Goal: Task Accomplishment & Management: Use online tool/utility

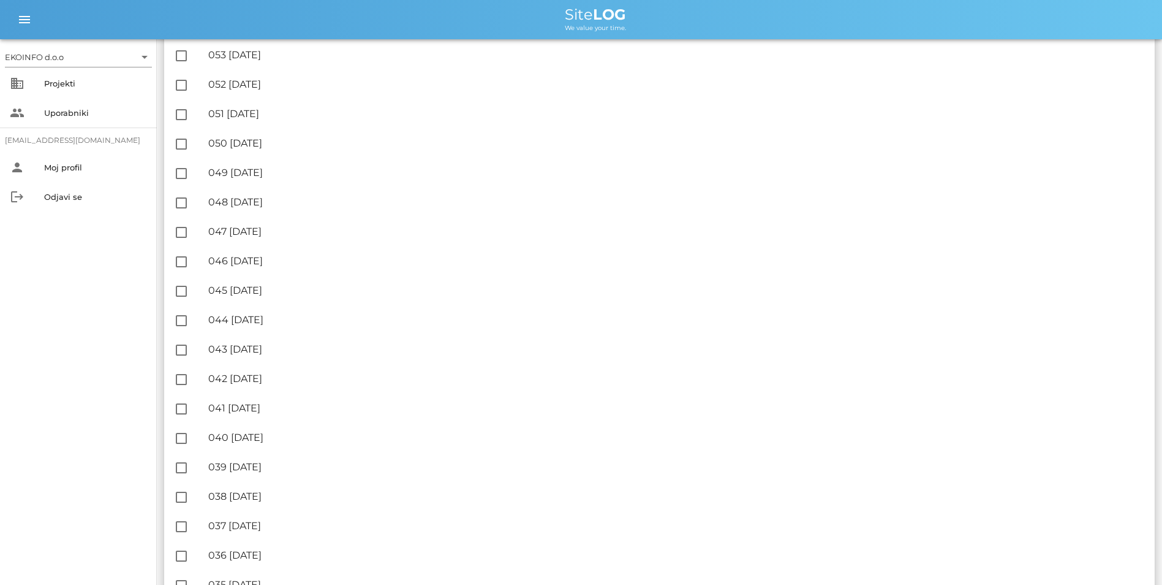
scroll to position [858, 0]
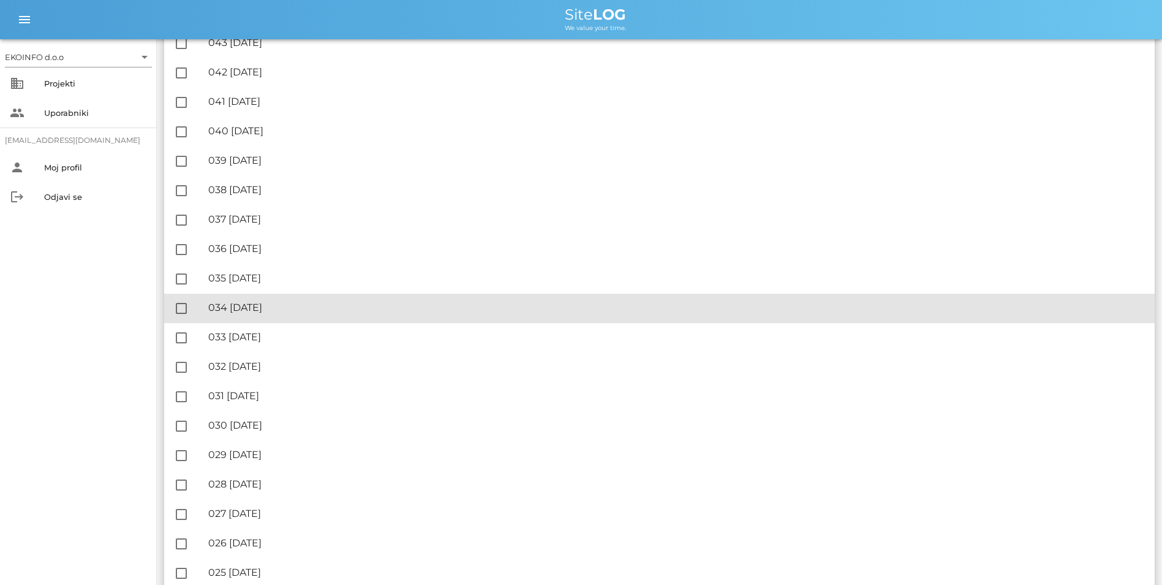
click at [281, 310] on div "🔏 034 [DATE]" at bounding box center [676, 307] width 937 height 12
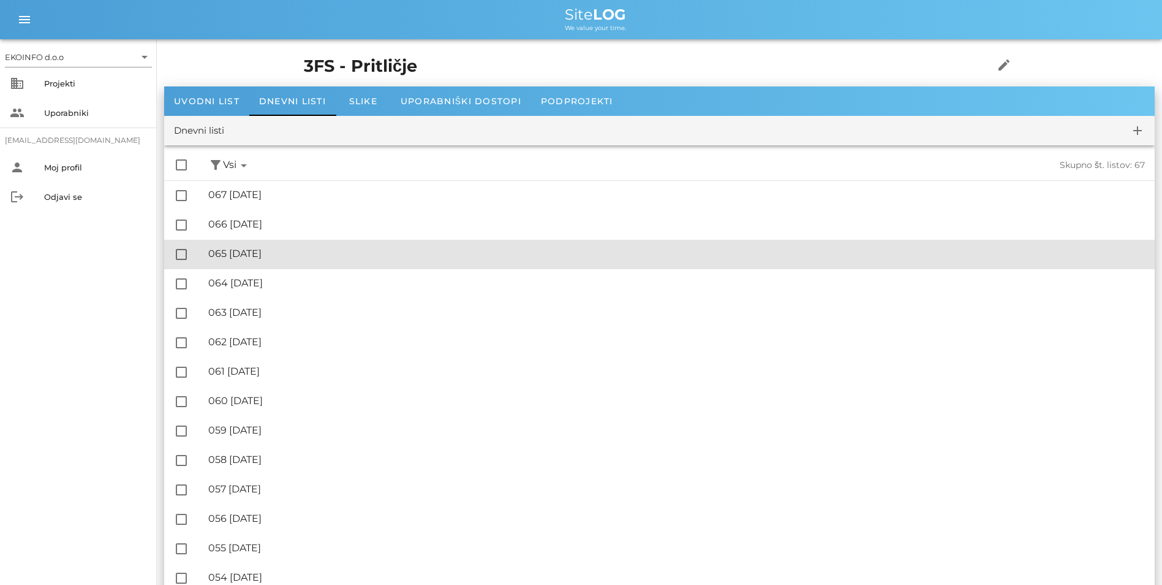
click at [287, 250] on div "🔏 065 [DATE]" at bounding box center [676, 254] width 937 height 12
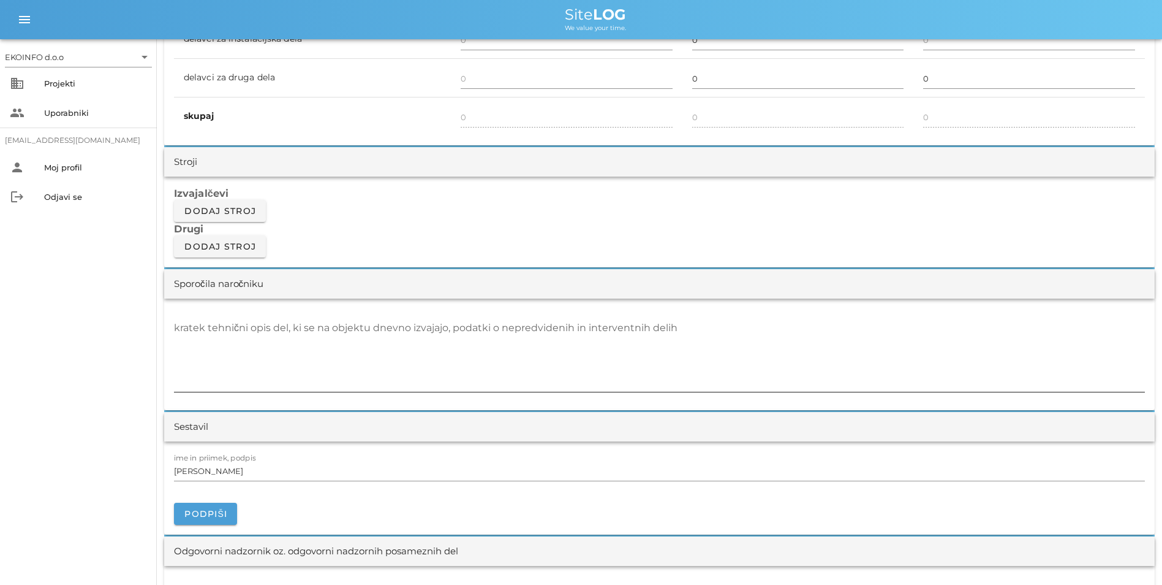
scroll to position [919, 0]
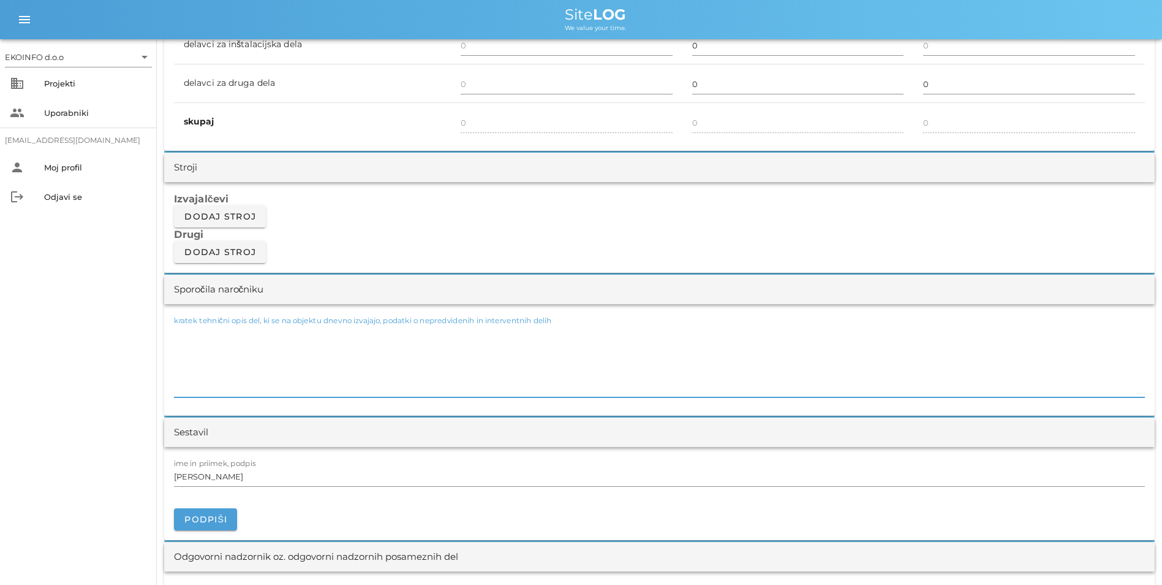
click at [239, 330] on div "kratek tehnični opis del, ki se na objektu dnevno izvajajo, podatki o nepredvid…" at bounding box center [659, 361] width 971 height 74
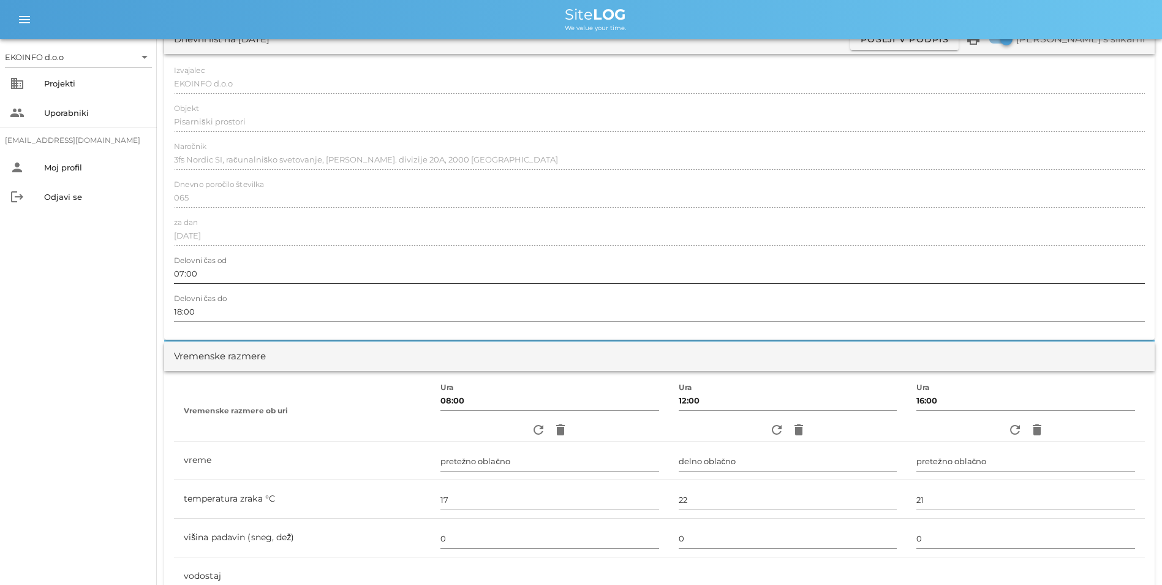
scroll to position [0, 0]
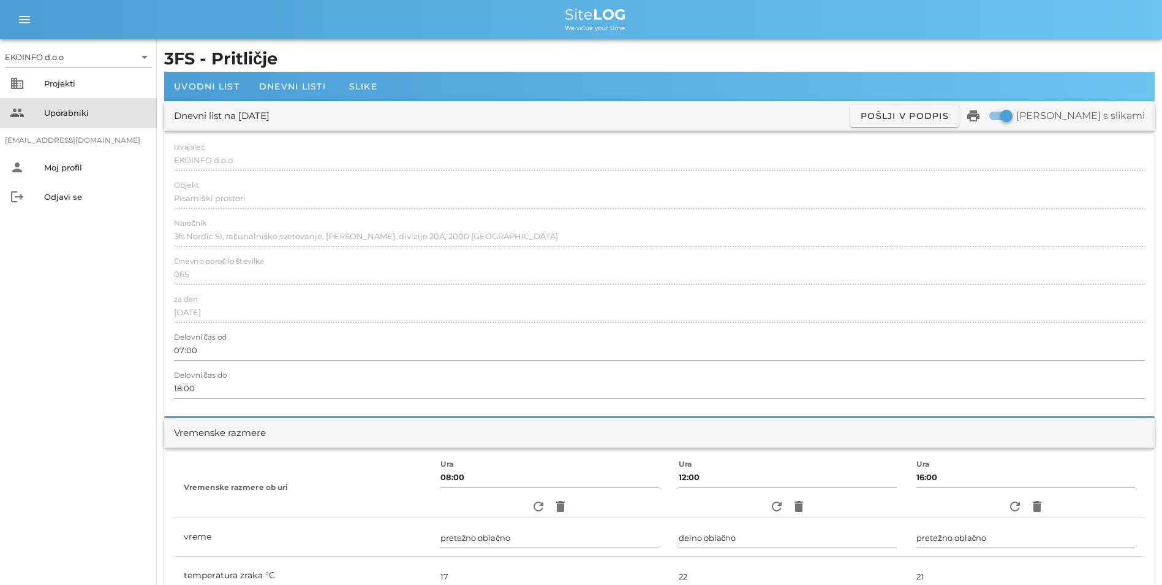
click at [88, 114] on div "Uporabniki" at bounding box center [95, 113] width 103 height 10
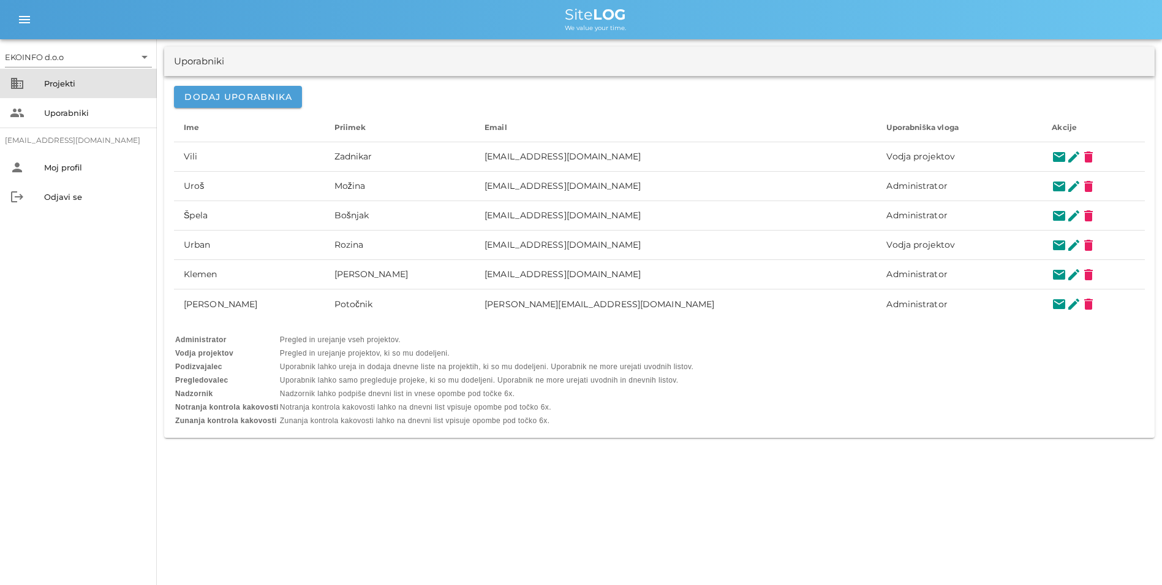
click at [86, 91] on div "Projekti" at bounding box center [95, 84] width 103 height 20
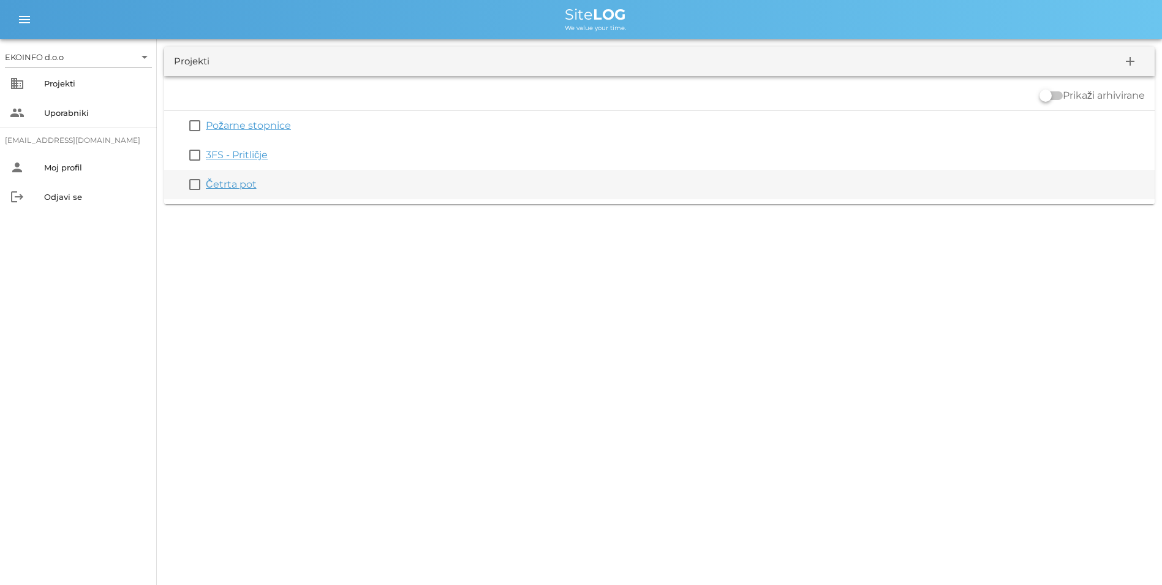
click at [232, 181] on link "Četrta pot" at bounding box center [231, 184] width 51 height 12
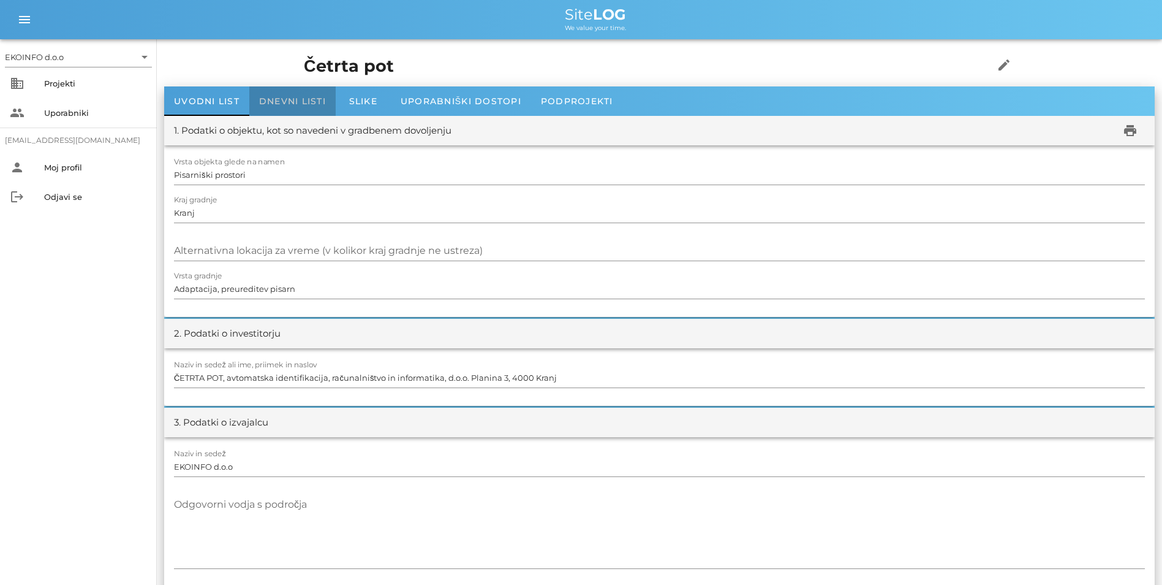
click at [278, 96] on span "Dnevni listi" at bounding box center [292, 101] width 67 height 11
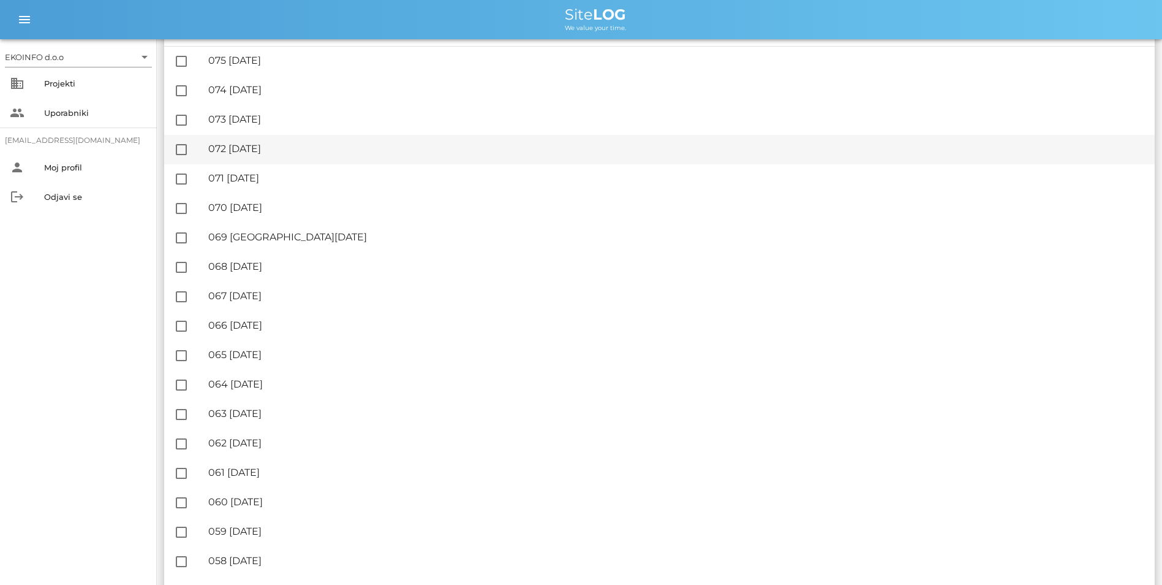
scroll to position [184, 0]
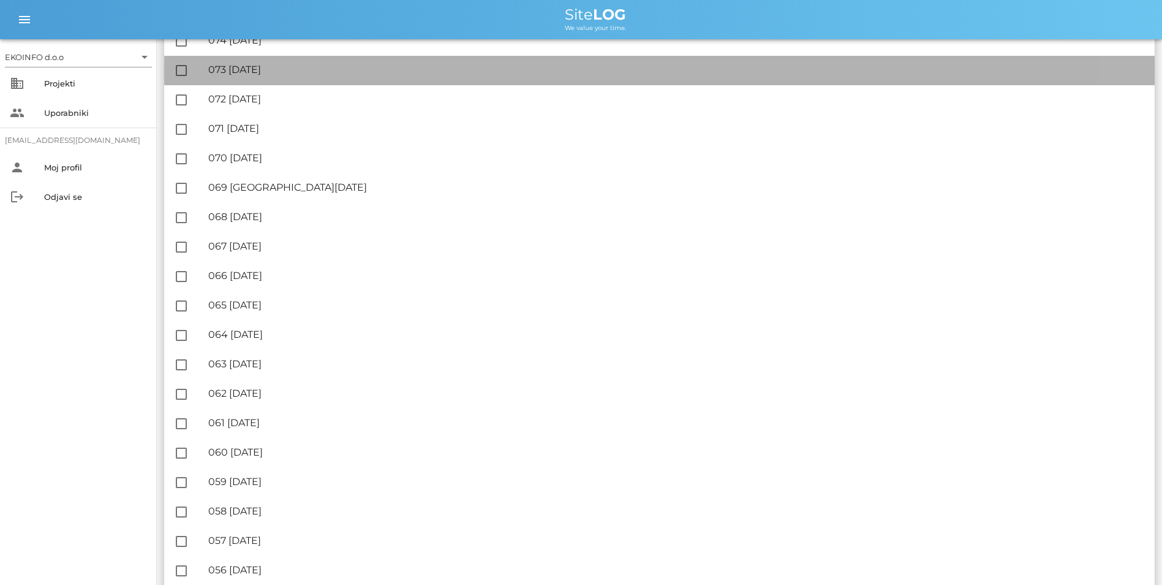
click at [260, 66] on div "🔏 073 [DATE]" at bounding box center [676, 70] width 937 height 12
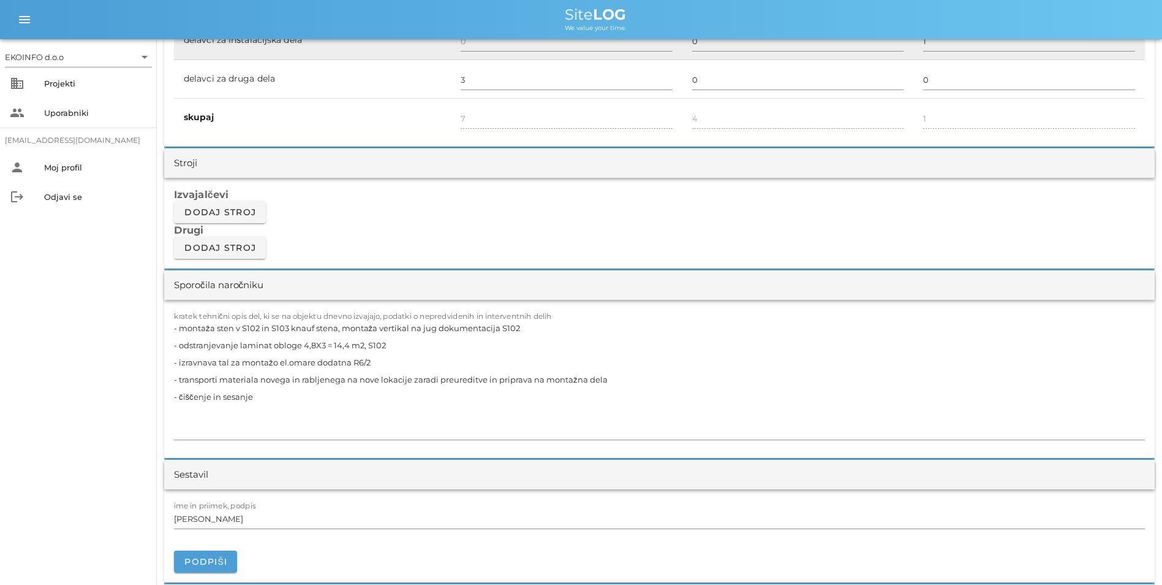
scroll to position [980, 0]
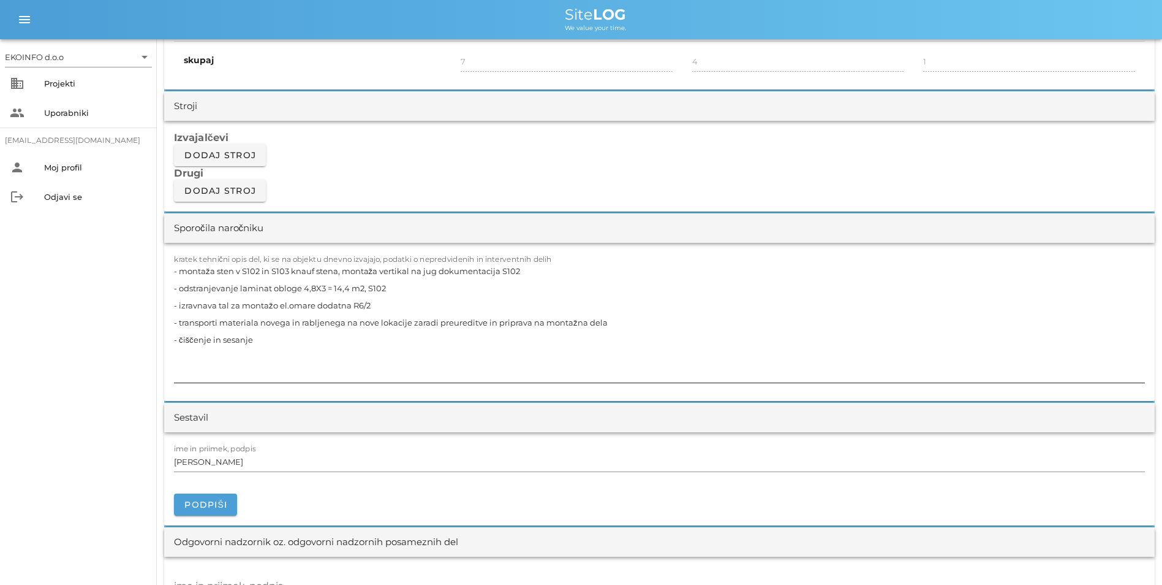
click at [260, 269] on textarea "- montaža sten v S102 in S103 knauf stena, montaža vertikal na jug dokumentacij…" at bounding box center [659, 322] width 971 height 120
click at [383, 275] on textarea "- montaža sten v S102 jug, 13,5m2 in S103 jug, 13,05m2 - knauf stena, montaža v…" at bounding box center [659, 322] width 971 height 120
click at [216, 268] on textarea "- montaža sten v S102 jug, 13,5m2 in S103 jug, 13,05m2 ( - knauf stena, montaža…" at bounding box center [659, 322] width 971 height 120
drag, startPoint x: 544, startPoint y: 270, endPoint x: 664, endPoint y: 271, distance: 120.1
click at [664, 271] on textarea "- montaža knauf sten v S102 jug, 13,5m2 in S103 jug, 13,05m2 ( - knauf stena, m…" at bounding box center [659, 322] width 971 height 120
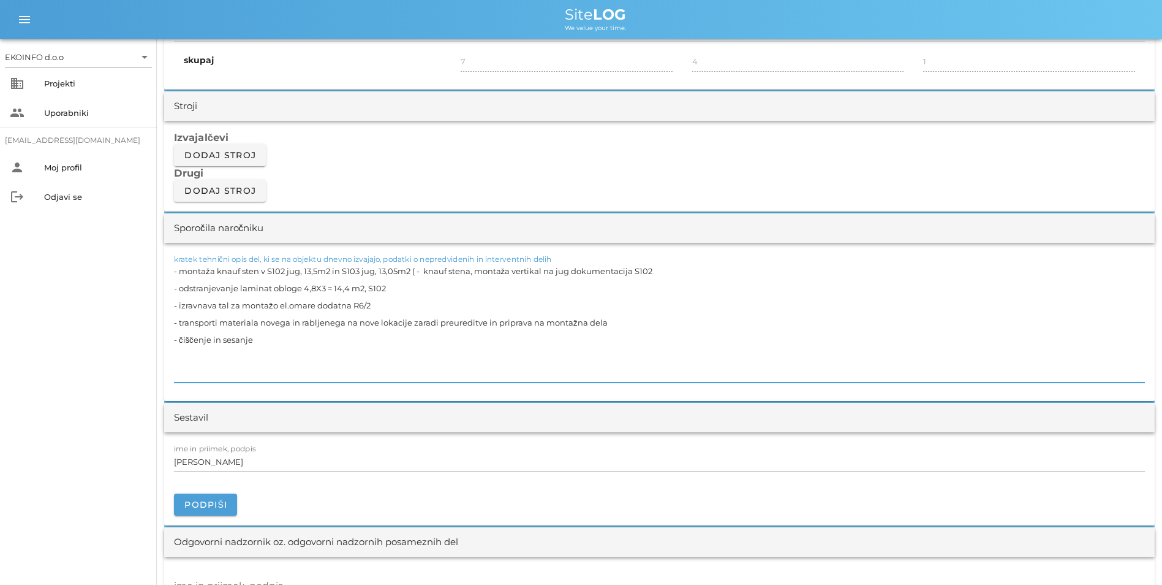
drag, startPoint x: 476, startPoint y: 273, endPoint x: 507, endPoint y: 275, distance: 31.3
click at [507, 275] on textarea "- montaža knauf sten v S102 jug, 13,5m2 in S103 jug, 13,05m2 ( - knauf stena, m…" at bounding box center [659, 322] width 971 height 120
drag, startPoint x: 469, startPoint y: 273, endPoint x: 417, endPoint y: 274, distance: 52.7
click at [417, 274] on textarea "- montaža knauf sten v S102 jug, 13,5m2 in S103 jug, 13,05m2 ( - knauf stena, m…" at bounding box center [659, 322] width 971 height 120
click at [295, 287] on textarea "- montaža knauf sten v S102 jug, 13,5m2 in S103 jug, 13,05m2 ( skupaj 26,55m2),…" at bounding box center [659, 322] width 971 height 120
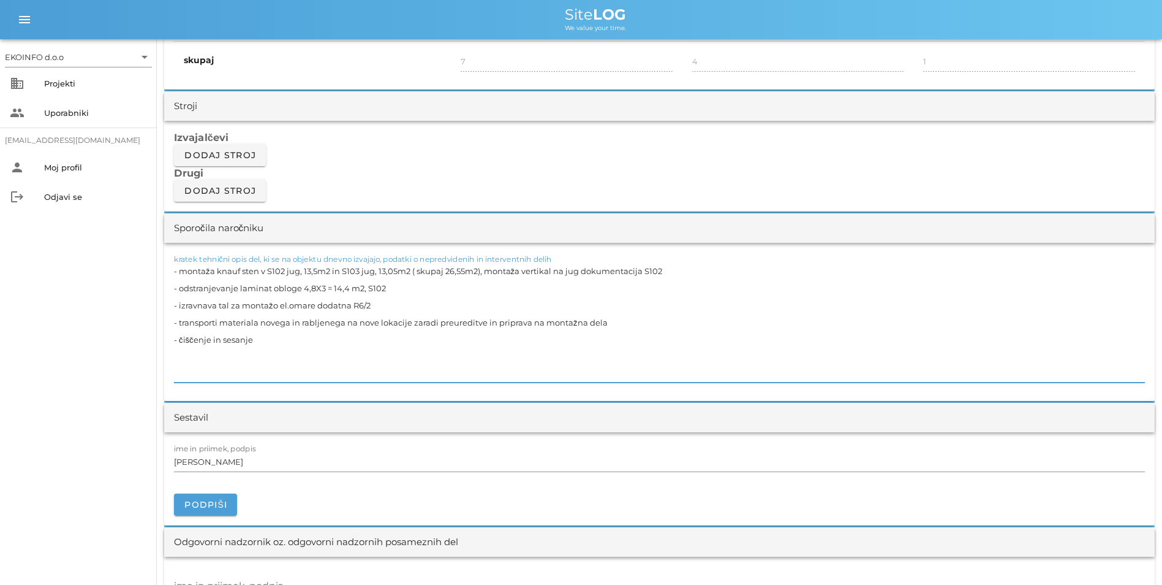
click at [393, 289] on textarea "- montaža knauf sten v S102 jug, 13,5m2 in S103 jug, 13,05m2 ( skupaj 26,55m2),…" at bounding box center [659, 322] width 971 height 120
click at [383, 305] on textarea "- montaža knauf sten v S102 jug, 13,5m2 in S103 jug, 13,05m2 ( skupaj 26,55m2),…" at bounding box center [659, 322] width 971 height 120
click at [286, 344] on textarea "- montaža knauf sten v S102 jug, 13,5m2 in S103 jug, 13,05m2 ( skupaj 26,55m2),…" at bounding box center [659, 322] width 971 height 120
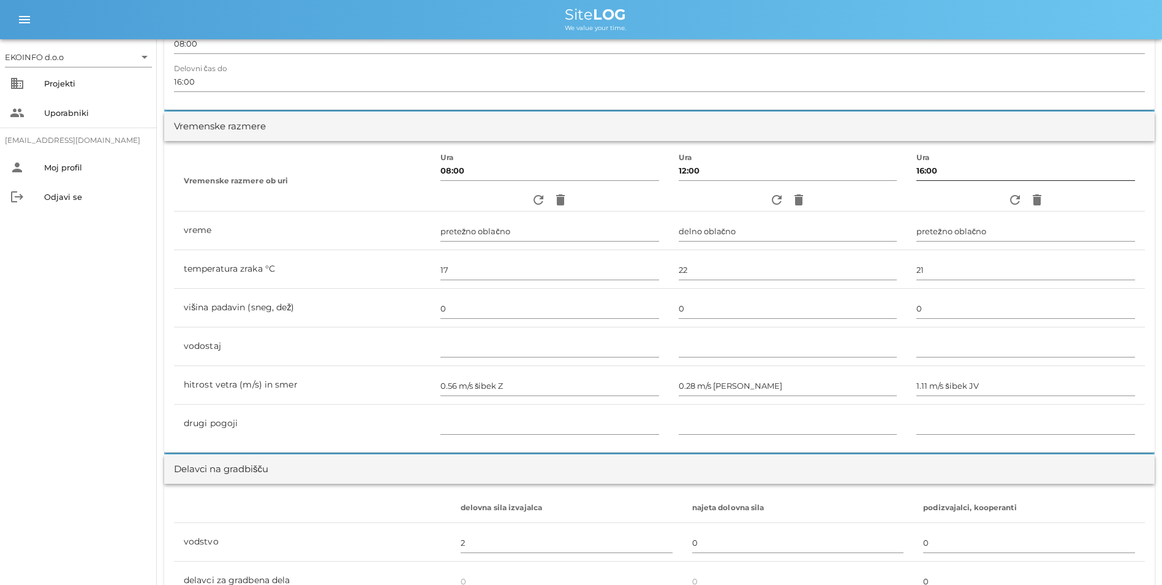
scroll to position [61, 0]
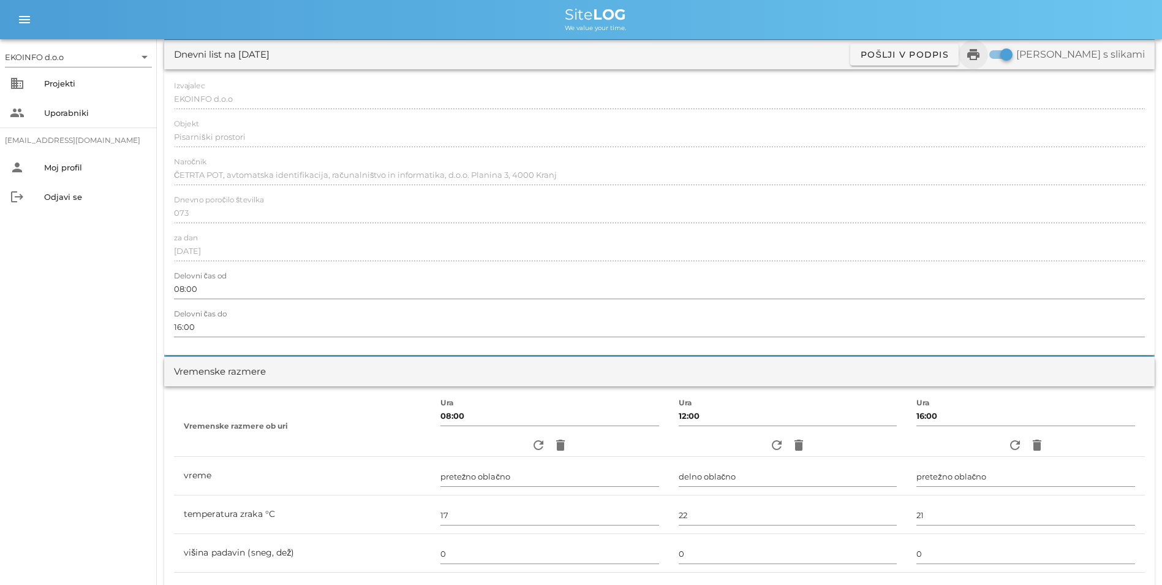
type textarea "- montaža knauf sten v S102 jug, 13,5m2 in S103 jug, 13,05m2 ( skupaj 26,55m2),…"
click at [981, 56] on icon "print" at bounding box center [973, 54] width 15 height 15
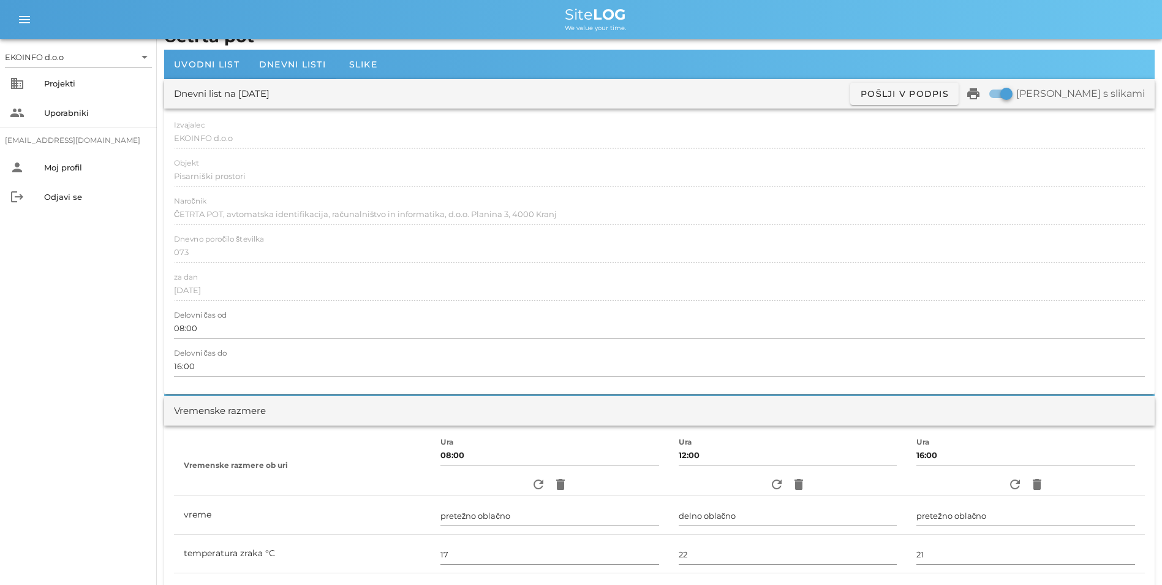
scroll to position [0, 0]
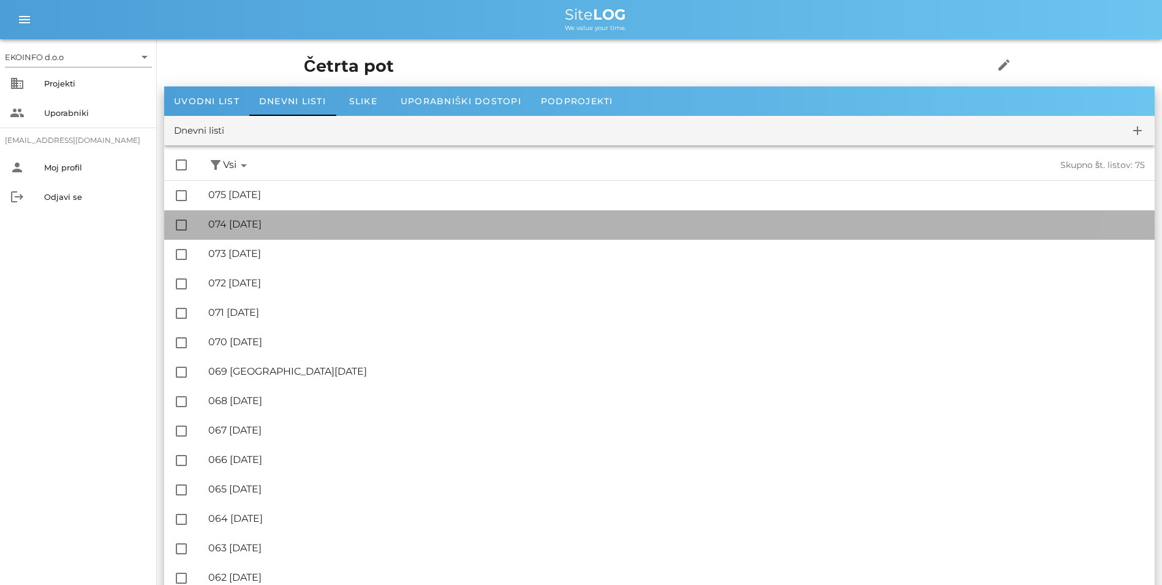
click at [255, 222] on div "🔏 074 [DATE]" at bounding box center [676, 224] width 937 height 12
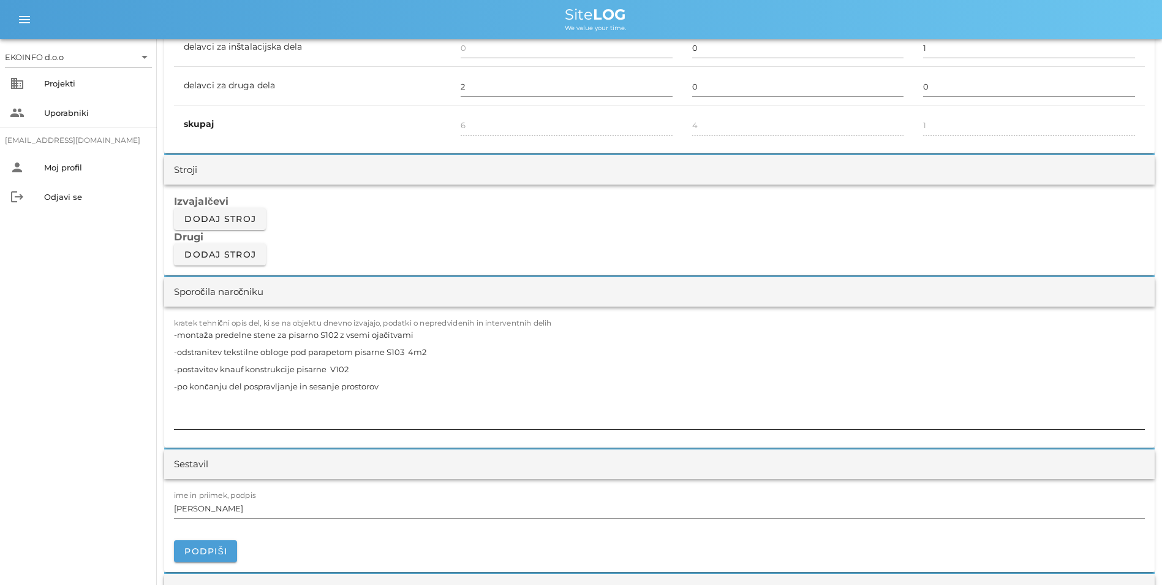
scroll to position [919, 0]
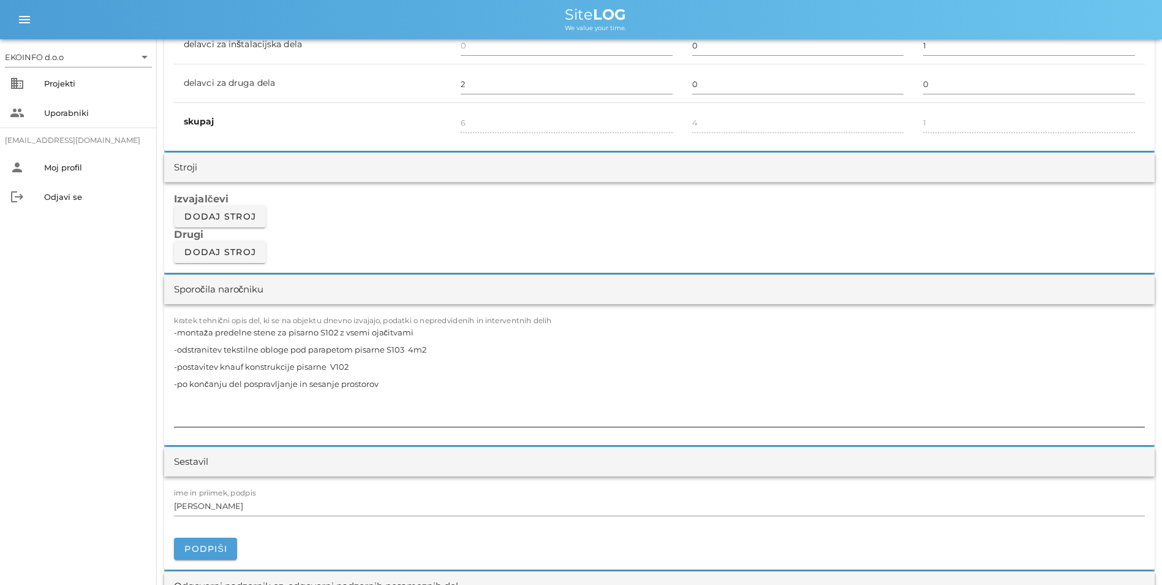
click at [335, 333] on textarea "-montaža predelne stene za pisarno S102 z vsemi ojačitvami -odstranitev tekstil…" at bounding box center [659, 375] width 971 height 103
drag, startPoint x: 192, startPoint y: 335, endPoint x: 293, endPoint y: 335, distance: 101.7
click at [262, 334] on textarea "-montaža predelne stene za pisarno S102 vhod, z vsemi ojačitvami -odstranitev t…" at bounding box center [659, 375] width 971 height 103
click at [201, 340] on textarea "-montaža predelne stene za pisarno S102 vhod, z vsemi ojačitvami -odstranitev t…" at bounding box center [659, 375] width 971 height 103
click at [211, 335] on textarea "-montaža predelne stene za pisarno S102 vhod, z vsemi ojačitvami -odstranitev t…" at bounding box center [659, 375] width 971 height 103
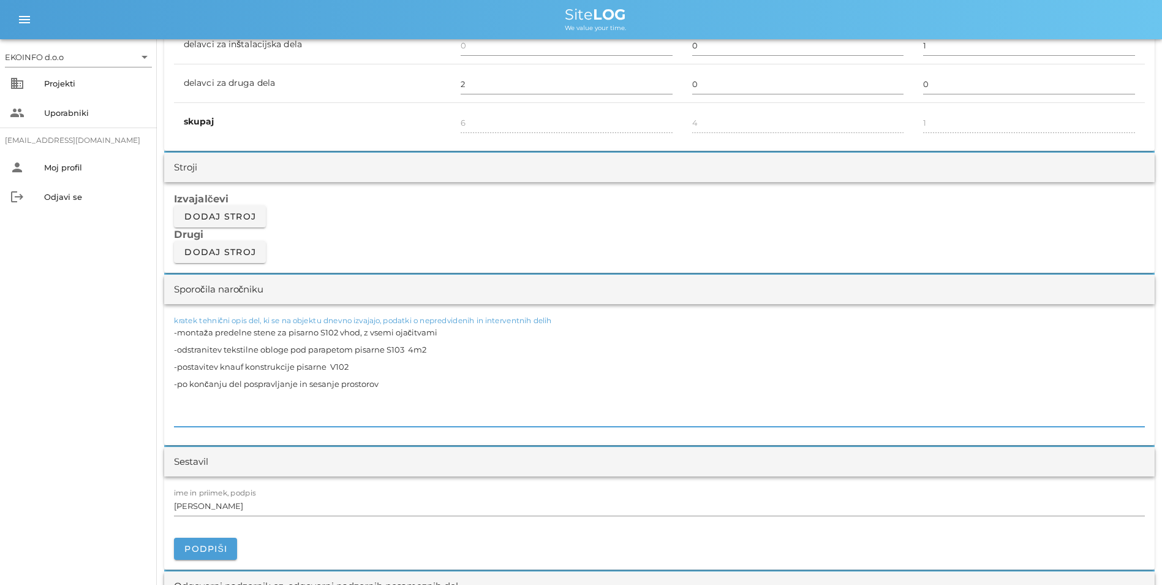
drag, startPoint x: 437, startPoint y: 330, endPoint x: 361, endPoint y: 334, distance: 76.7
click at [361, 334] on textarea "-montaža predelne stene za pisarno S102 vhod, z vsemi ojačitvami -odstranitev t…" at bounding box center [659, 375] width 971 height 103
drag, startPoint x: 357, startPoint y: 331, endPoint x: 387, endPoint y: 338, distance: 30.2
click at [387, 338] on textarea "-montaža predelne stene za pisarno S102 vhod 9,15m2 -odstranitev tekstilne oblo…" at bounding box center [659, 375] width 971 height 103
drag, startPoint x: 351, startPoint y: 363, endPoint x: 324, endPoint y: 365, distance: 27.0
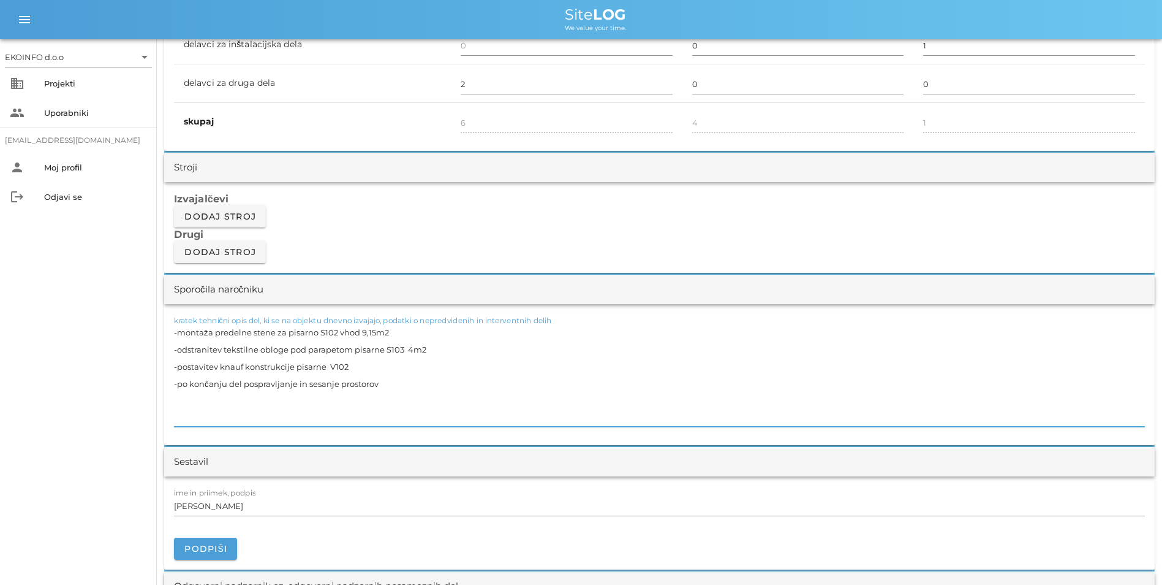
click at [324, 365] on textarea "-montaža predelne stene za pisarno S102 vhod 9,15m2 -odstranitev tekstilne oblo…" at bounding box center [659, 375] width 971 height 103
click at [330, 369] on textarea "-montaža predelne stene za pisarno S102 vhod 9,15m2 -odstranitev tekstilne oblo…" at bounding box center [659, 375] width 971 height 103
click at [406, 350] on textarea "-montaža predelne stene za pisarno S102 vhod 9,15m2 -odstranitev tekstilne oblo…" at bounding box center [659, 375] width 971 height 103
click at [366, 362] on textarea "-montaža predelne stene za pisarno S102 vhod 9,15m2 -odstranitev tekstilne oblo…" at bounding box center [659, 375] width 971 height 103
drag, startPoint x: 380, startPoint y: 382, endPoint x: 156, endPoint y: 335, distance: 229.3
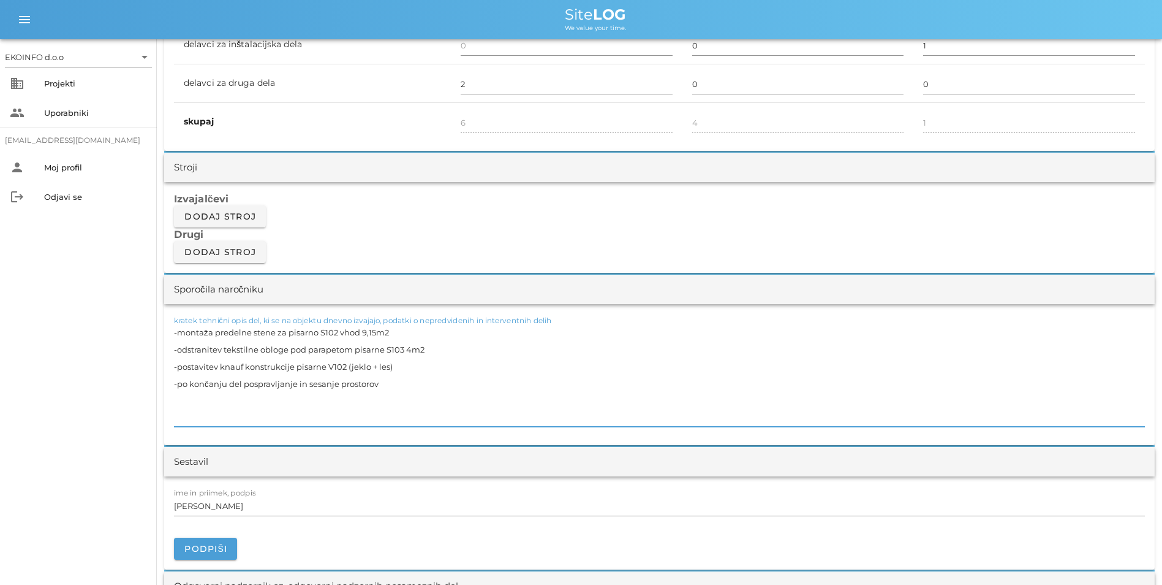
click at [156, 335] on div "EKOINFO d.o.o arrow_drop_down business Projekti people Uporabniki [EMAIL_ADDRES…" at bounding box center [581, 505] width 1162 height 2849
click at [376, 385] on textarea "-montaža predelne stene za pisarno S102 vhod 9,15m2 -odstranitev tekstilne oblo…" at bounding box center [659, 375] width 971 height 103
click at [399, 365] on textarea "-montaža predelne stene za pisarno S102 vhod 9,15m2 -odstranitev tekstilne oblo…" at bounding box center [659, 375] width 971 height 103
drag, startPoint x: 216, startPoint y: 367, endPoint x: 180, endPoint y: 367, distance: 36.8
click at [180, 367] on textarea "-montaža predelne stene za pisarno S102 vhod 9,15m2 -odstranitev tekstilne oblo…" at bounding box center [659, 375] width 971 height 103
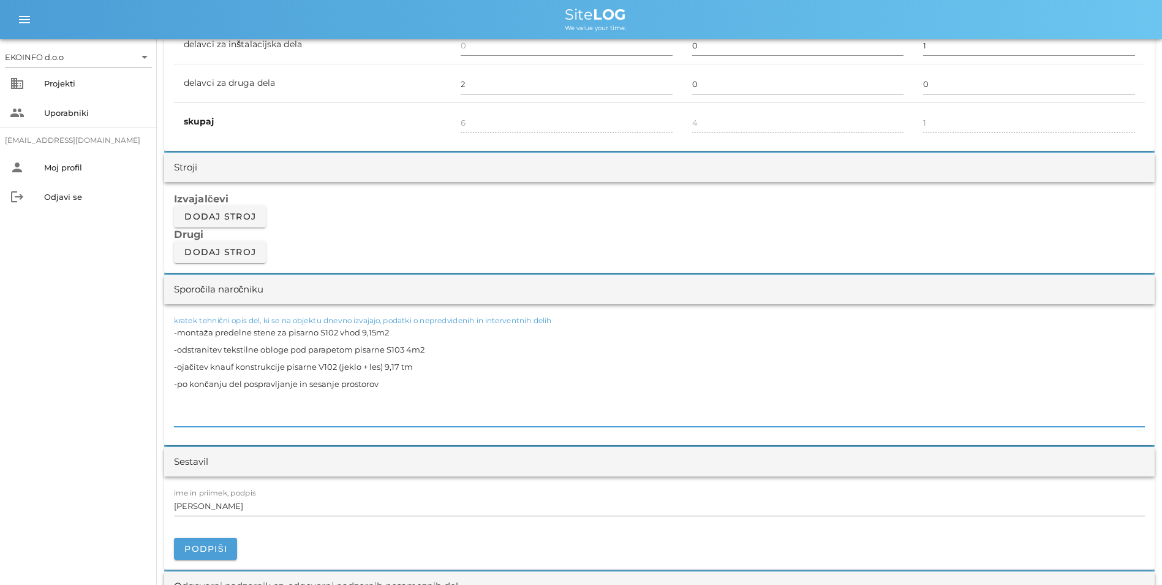
type textarea "-montaža predelne stene za pisarno S102 vhod 9,15m2 -odstranitev tekstilne oblo…"
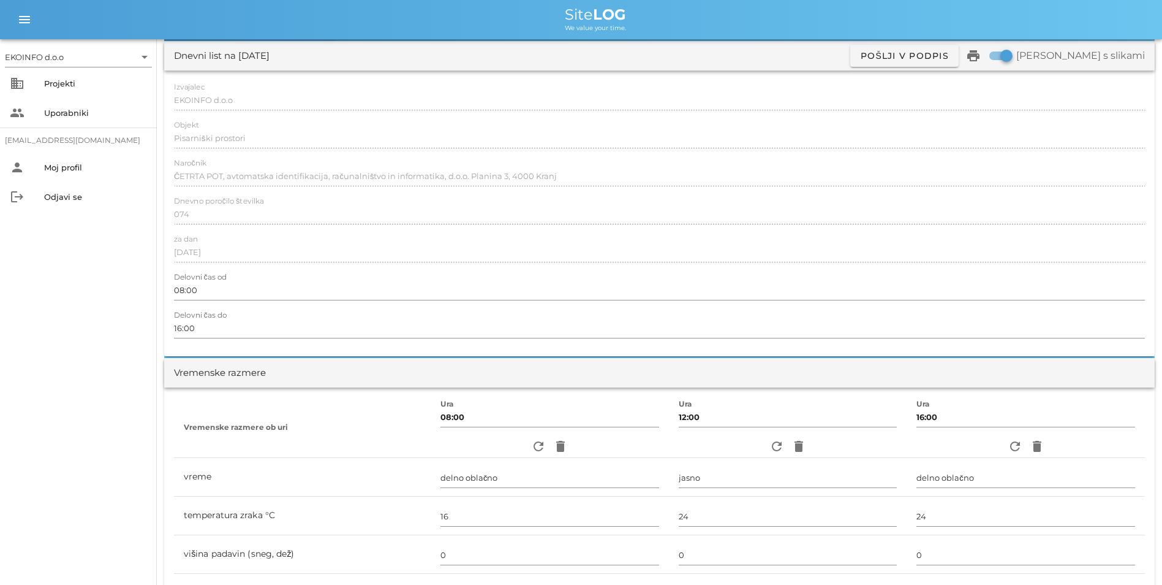
scroll to position [0, 0]
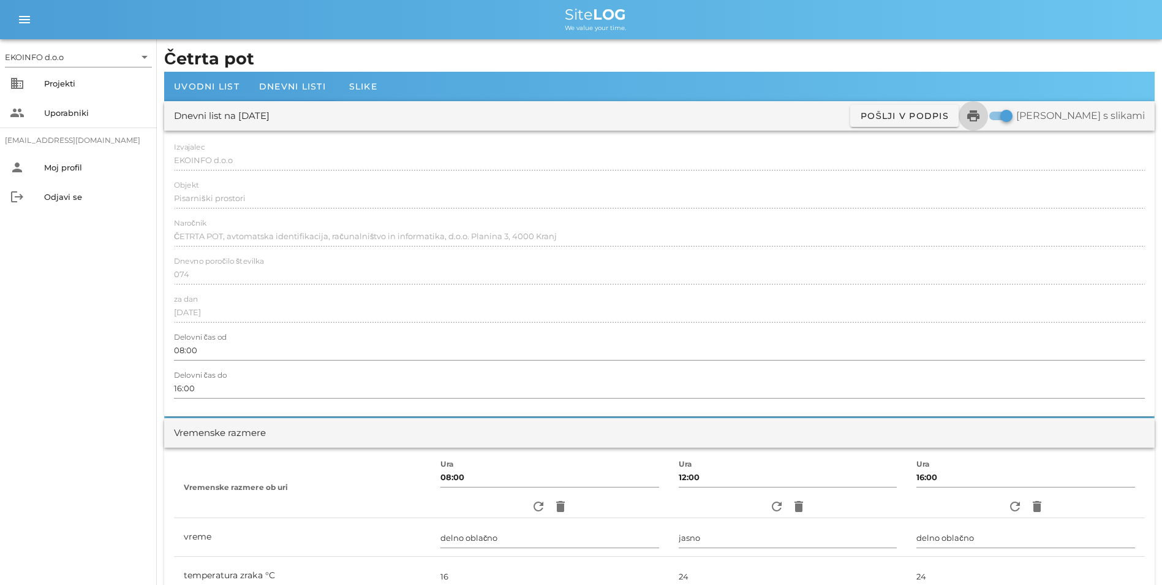
click at [981, 121] on icon "print" at bounding box center [973, 115] width 15 height 15
